Goal: Task Accomplishment & Management: Manage account settings

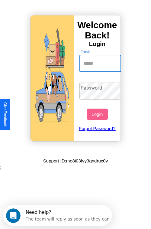
click at [101, 63] on input "Email" at bounding box center [101, 63] width 42 height 17
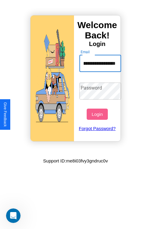
scroll to position [0, 25]
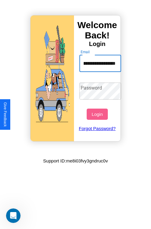
type input "**********"
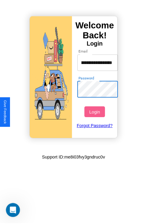
scroll to position [0, 0]
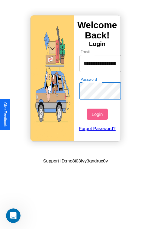
click at [98, 114] on button "Login" at bounding box center [97, 114] width 21 height 11
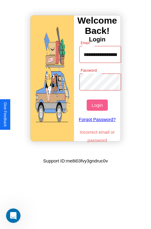
click at [98, 105] on button "Login" at bounding box center [97, 105] width 21 height 11
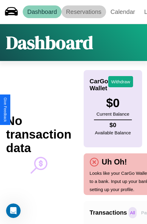
click at [84, 12] on link "Reservations" at bounding box center [83, 11] width 44 height 13
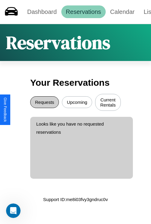
click at [44, 103] on button "Requests" at bounding box center [44, 103] width 29 height 12
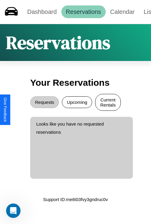
click at [108, 103] on button "Current Rentals" at bounding box center [108, 102] width 26 height 17
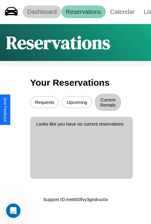
click at [42, 12] on link "Dashboard" at bounding box center [42, 11] width 39 height 13
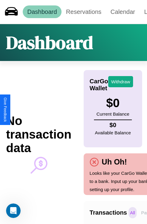
scroll to position [0, 44]
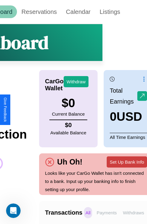
click at [126, 162] on button "Set Up Bank Info" at bounding box center [126, 162] width 40 height 11
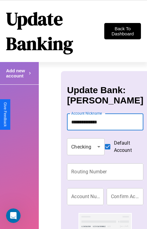
type input "**********"
